Goal: Navigation & Orientation: Find specific page/section

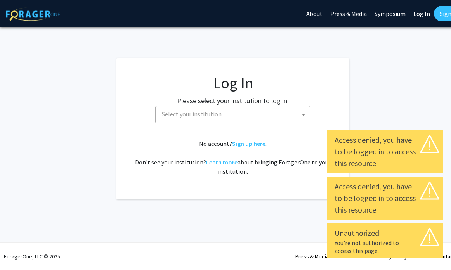
select select
click at [182, 116] on span "Select your institution" at bounding box center [192, 114] width 60 height 8
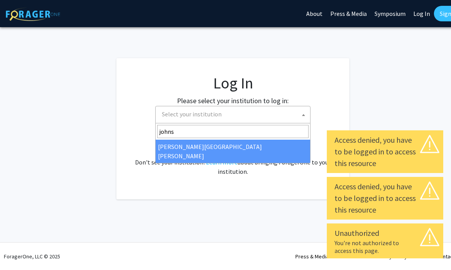
type input "johns"
select select "1"
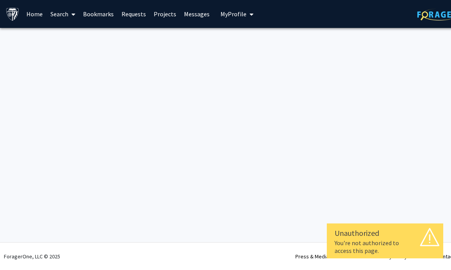
click at [36, 16] on link "Home" at bounding box center [34, 13] width 24 height 27
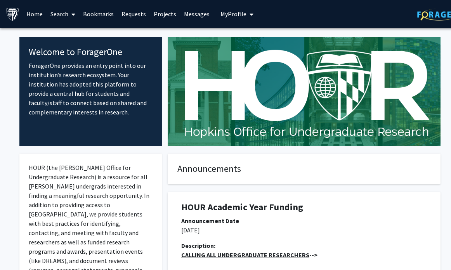
click at [37, 14] on link "Home" at bounding box center [34, 13] width 24 height 27
click at [73, 16] on icon at bounding box center [73, 14] width 4 height 6
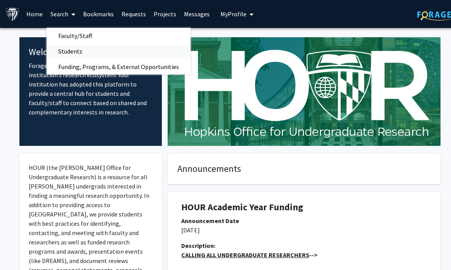
click at [77, 53] on span "Students" at bounding box center [70, 51] width 47 height 16
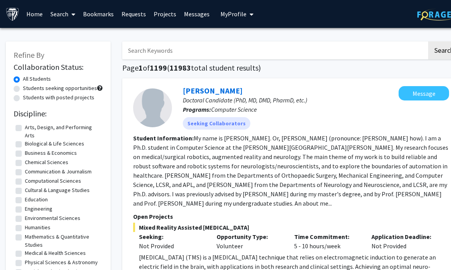
click at [34, 12] on link "Home" at bounding box center [34, 13] width 24 height 27
